Goal: Use online tool/utility: Utilize a website feature to perform a specific function

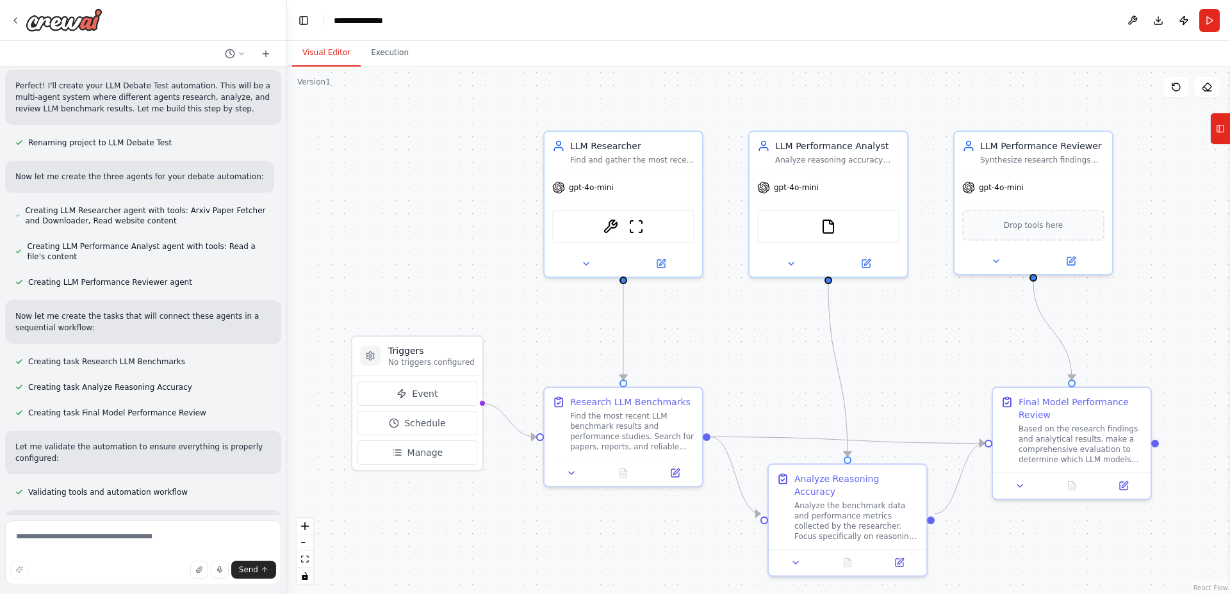
scroll to position [831, 0]
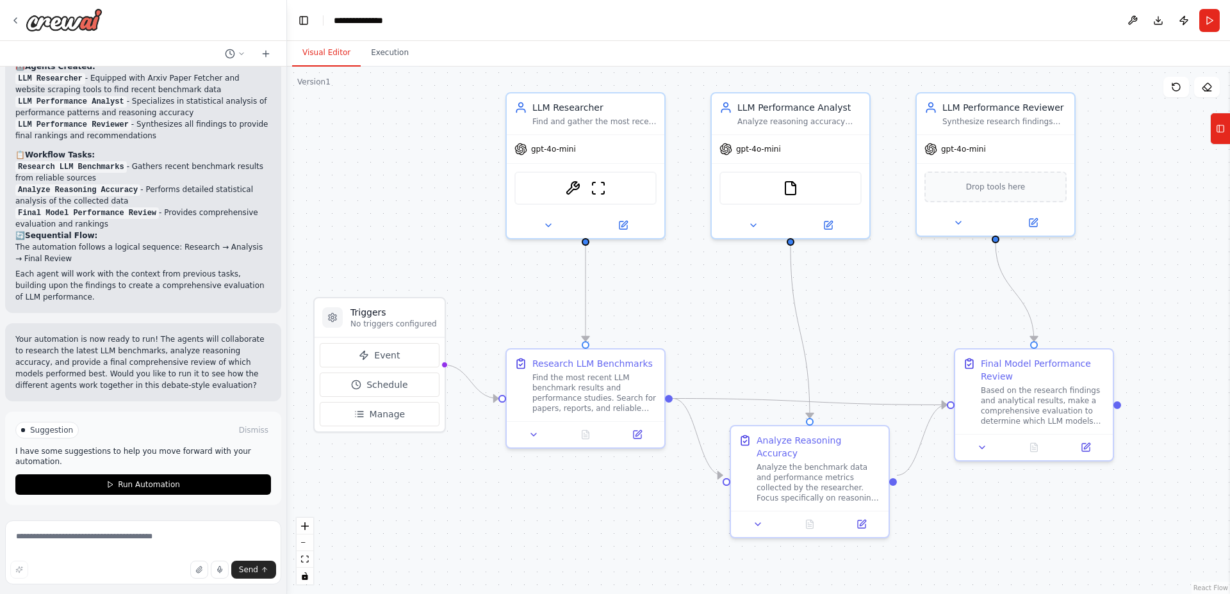
drag, startPoint x: 561, startPoint y: 354, endPoint x: 523, endPoint y: 315, distance: 53.9
click at [523, 315] on div ".deletable-edge-delete-btn { width: 20px; height: 20px; border: 0px solid #ffff…" at bounding box center [758, 331] width 943 height 528
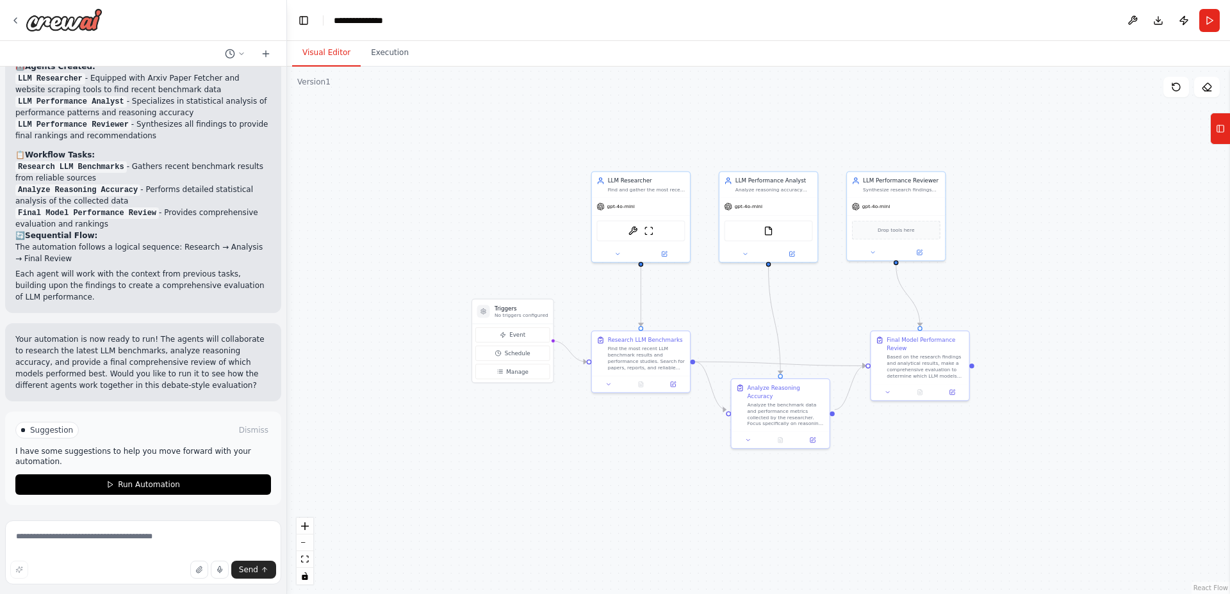
drag, startPoint x: 523, startPoint y: 315, endPoint x: 602, endPoint y: 310, distance: 78.9
click at [602, 310] on div ".deletable-edge-delete-btn { width: 20px; height: 20px; border: 0px solid #ffff…" at bounding box center [758, 331] width 943 height 528
click at [741, 209] on div "gpt-4o-mini" at bounding box center [743, 205] width 38 height 8
click at [635, 213] on div "gpt-4o-mini" at bounding box center [641, 205] width 98 height 17
click at [756, 207] on span "gpt-4o-mini" at bounding box center [749, 205] width 28 height 6
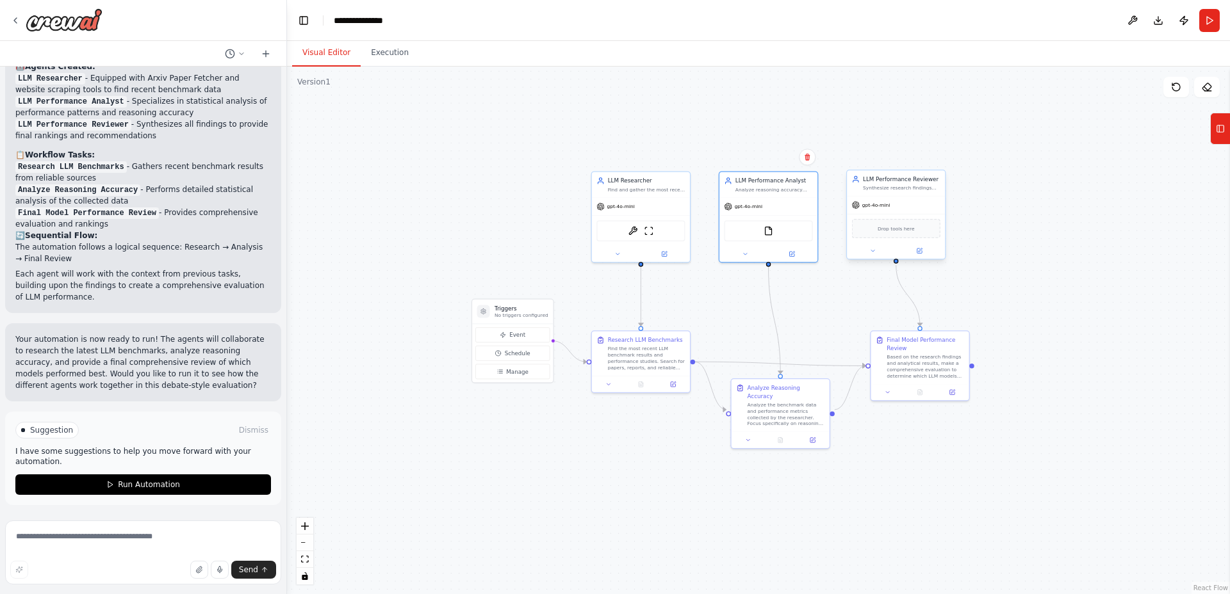
click at [906, 206] on div "gpt-4o-mini" at bounding box center [896, 205] width 98 height 17
click at [1063, 279] on div ".deletable-edge-delete-btn { width: 20px; height: 20px; border: 0px solid #ffff…" at bounding box center [758, 331] width 943 height 528
click at [772, 204] on div "gpt-4o-mini" at bounding box center [768, 205] width 98 height 17
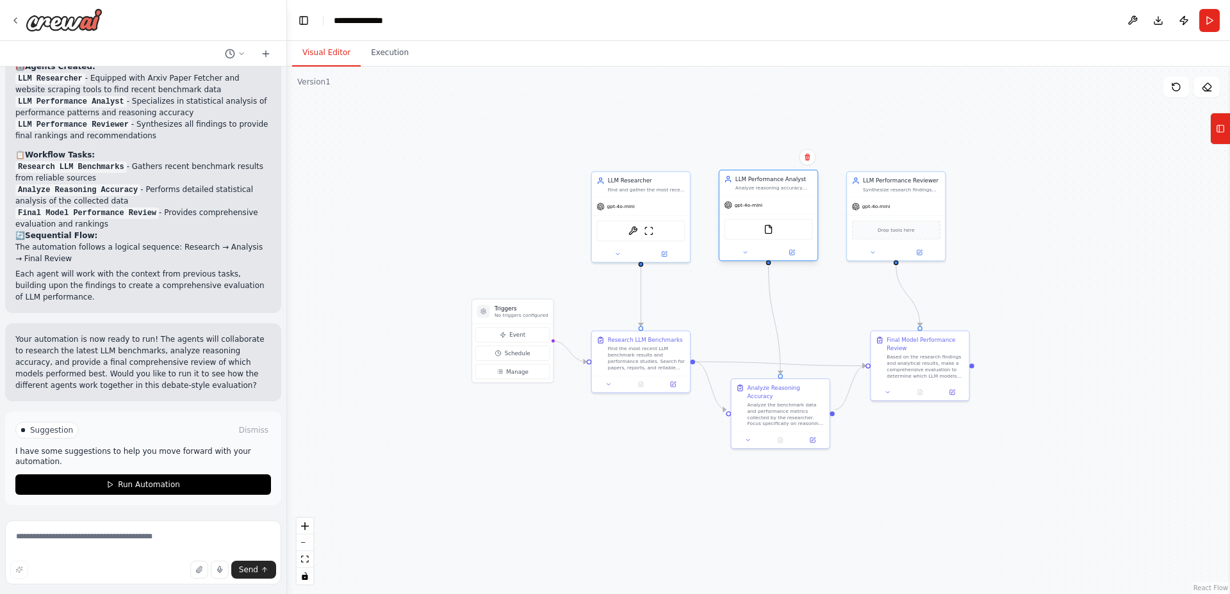
click at [772, 204] on div "gpt-4o-mini" at bounding box center [768, 205] width 98 height 17
click at [1064, 299] on div ".deletable-edge-delete-btn { width: 20px; height: 20px; border: 0px solid #ffff…" at bounding box center [758, 331] width 943 height 528
click at [627, 222] on div "ArxivPaperTool ScrapeWebsiteTool" at bounding box center [649, 231] width 86 height 20
click at [632, 208] on span "gpt-4o-mini" at bounding box center [630, 207] width 28 height 6
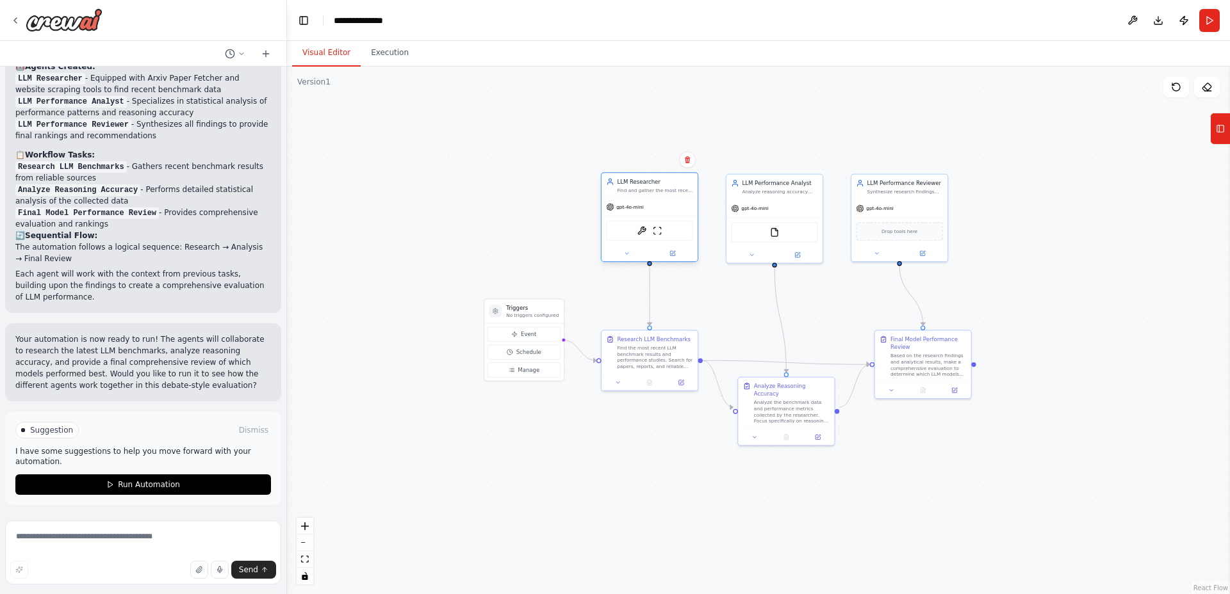
click at [632, 208] on span "gpt-4o-mini" at bounding box center [630, 207] width 28 height 6
click at [824, 334] on div ".deletable-edge-delete-btn { width: 20px; height: 20px; border: 0px solid #ffff…" at bounding box center [758, 331] width 943 height 528
click at [1030, 221] on div ".deletable-edge-delete-btn { width: 20px; height: 20px; border: 0px solid #ffff…" at bounding box center [758, 331] width 943 height 528
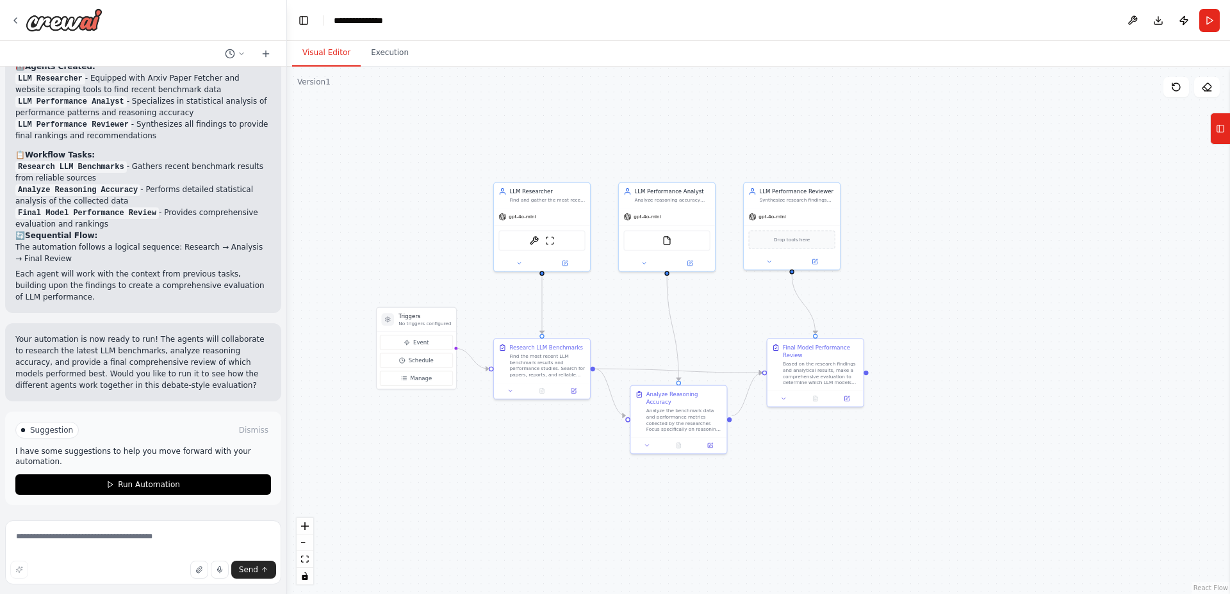
drag, startPoint x: 494, startPoint y: 208, endPoint x: 381, endPoint y: 213, distance: 112.8
click at [381, 213] on div ".deletable-edge-delete-btn { width: 20px; height: 20px; border: 0px solid #ffff…" at bounding box center [758, 331] width 943 height 528
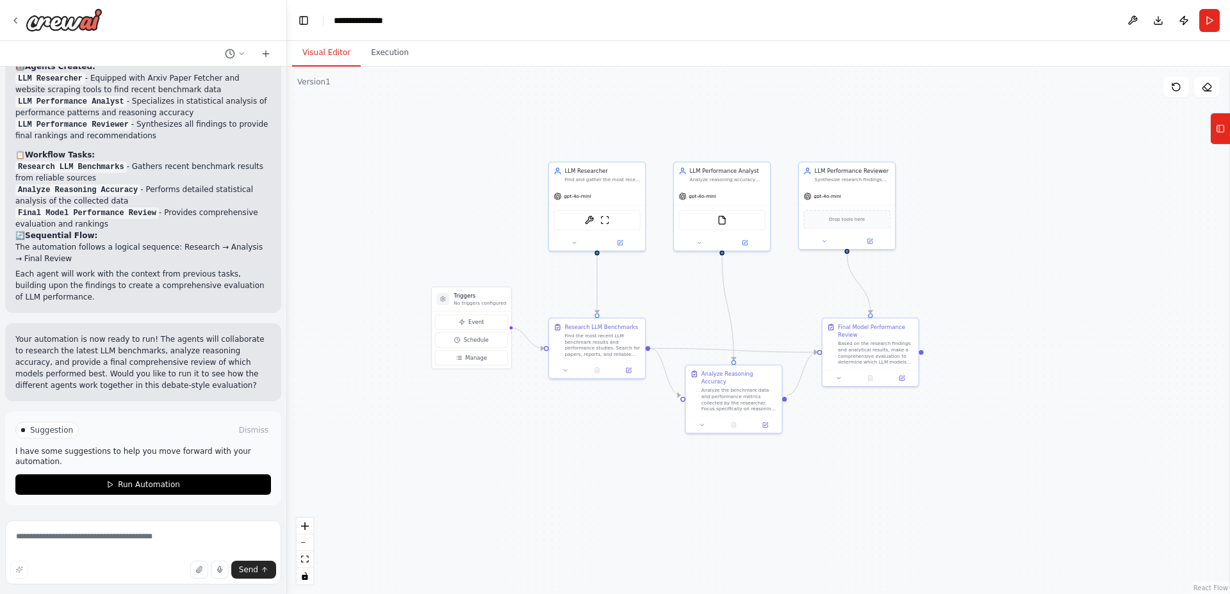
drag, startPoint x: 504, startPoint y: 438, endPoint x: 564, endPoint y: 421, distance: 62.5
click at [564, 421] on div ".deletable-edge-delete-btn { width: 20px; height: 20px; border: 0px solid #ffff…" at bounding box center [758, 331] width 943 height 528
